Goal: Task Accomplishment & Management: Manage account settings

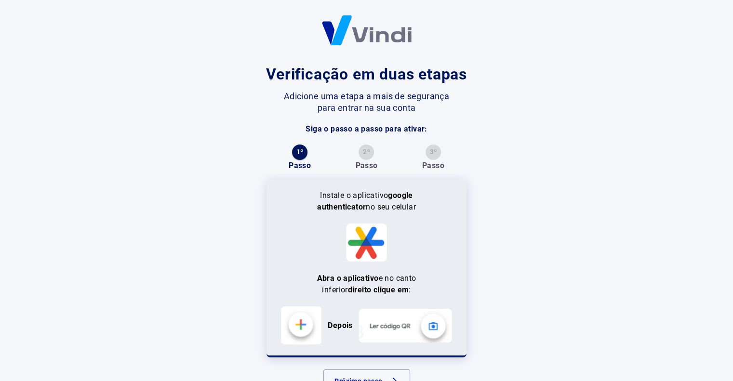
scroll to position [35, 0]
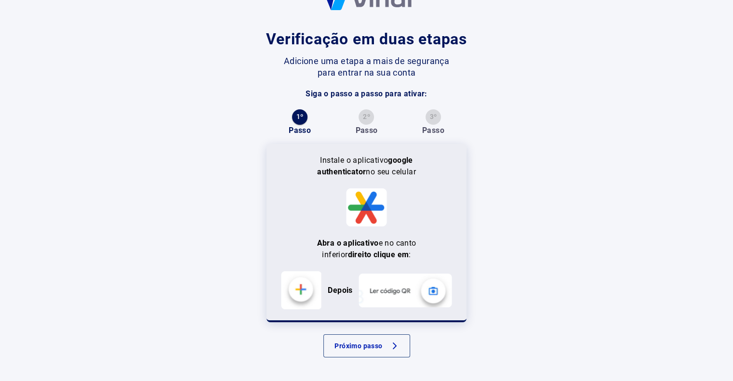
click at [388, 352] on button "Próximo passo" at bounding box center [366, 345] width 87 height 23
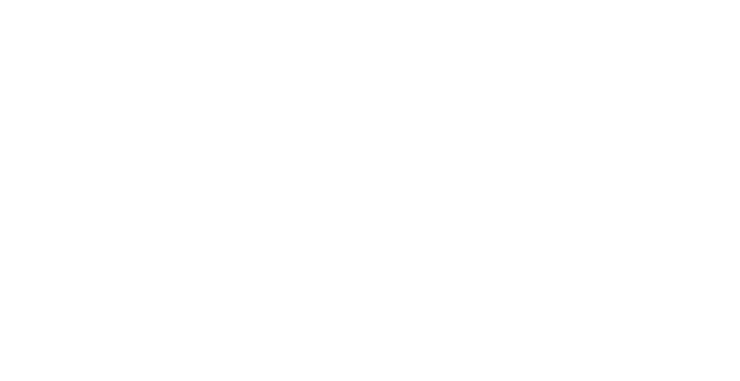
scroll to position [0, 0]
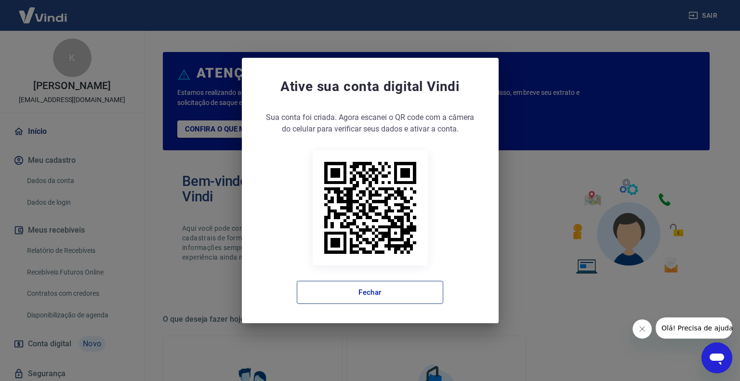
click at [400, 293] on button "Fechar" at bounding box center [370, 292] width 146 height 23
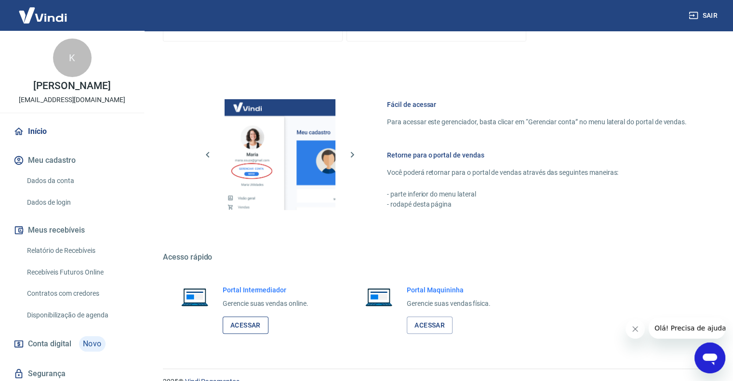
scroll to position [479, 0]
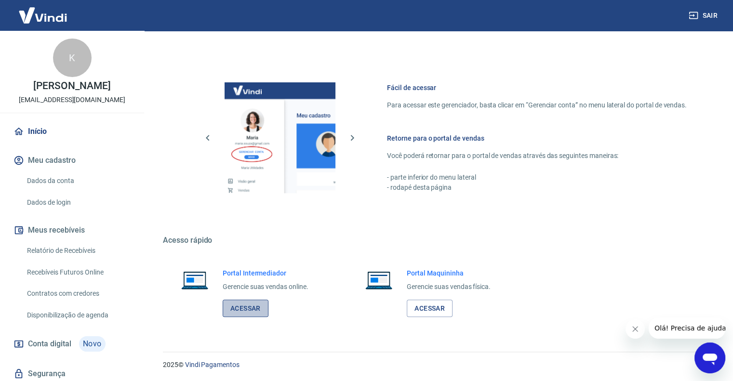
click at [252, 302] on link "Acessar" at bounding box center [246, 309] width 46 height 18
